Goal: Task Accomplishment & Management: Manage account settings

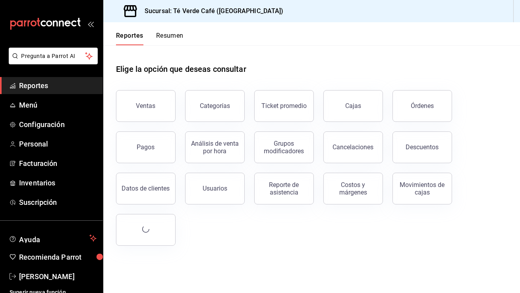
scroll to position [9324, 0]
click at [413, 107] on div "Órdenes" at bounding box center [422, 106] width 23 height 8
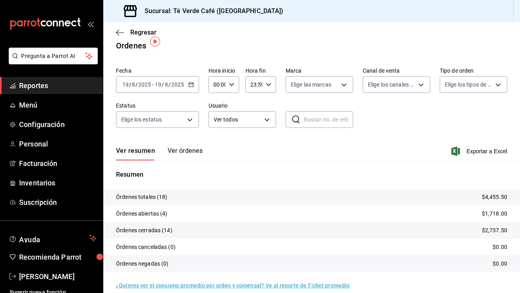
scroll to position [14, 0]
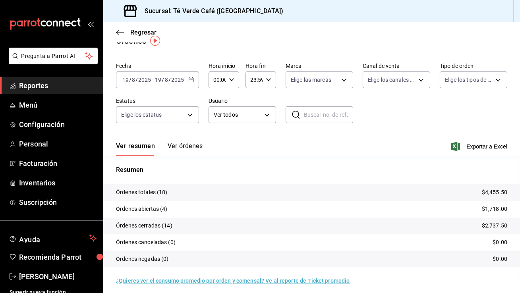
click at [192, 146] on button "Ver órdenes" at bounding box center [185, 149] width 35 height 14
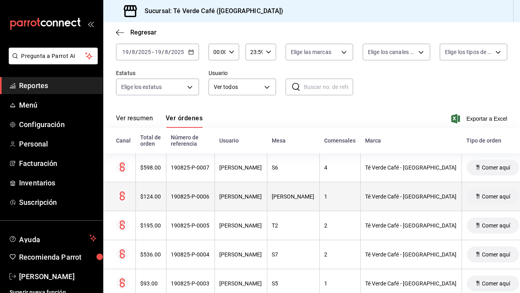
click at [155, 198] on div "$124.00" at bounding box center [151, 197] width 21 height 6
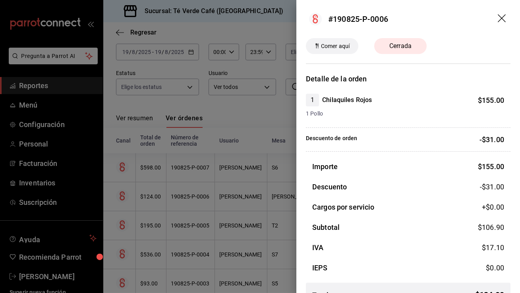
click at [503, 19] on icon "drag" at bounding box center [502, 18] width 8 height 8
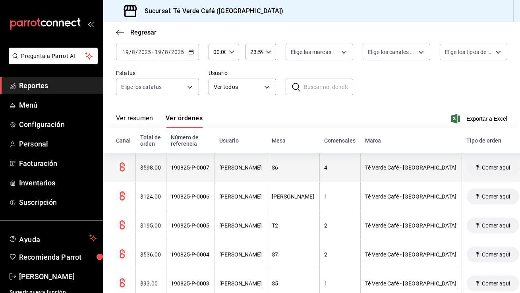
click at [160, 169] on div "$598.00" at bounding box center [151, 168] width 21 height 6
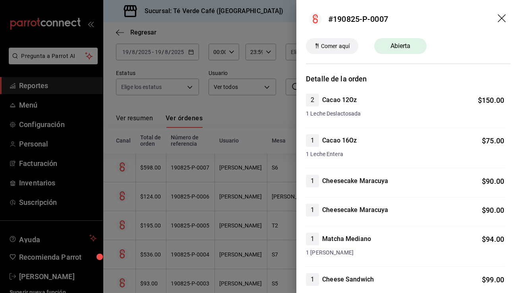
click at [503, 17] on icon "drag" at bounding box center [503, 19] width 10 height 10
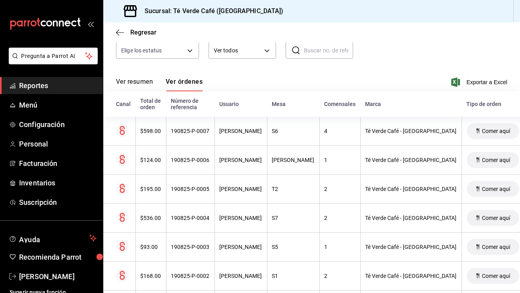
scroll to position [124, 0]
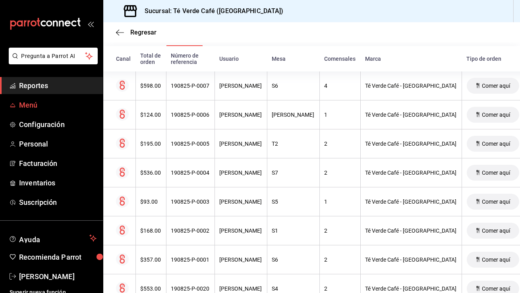
click at [38, 105] on span "Menú" at bounding box center [58, 105] width 78 height 11
